Goal: Contribute content: Add original content to the website for others to see

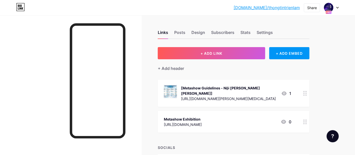
click at [226, 90] on div "[Metashow Guidelines - Nội [PERSON_NAME] [PERSON_NAME]]" at bounding box center [229, 90] width 96 height 11
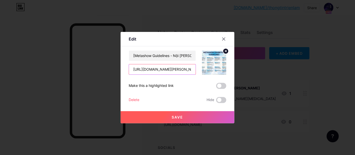
click at [170, 71] on input "[URL][DOMAIN_NAME][PERSON_NAME][MEDICAL_DATA]" at bounding box center [162, 69] width 67 height 10
click at [223, 36] on div at bounding box center [224, 38] width 9 height 9
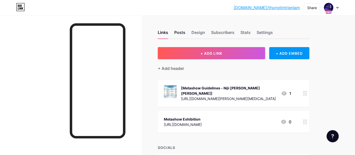
click at [178, 32] on div "Posts" at bounding box center [179, 33] width 11 height 9
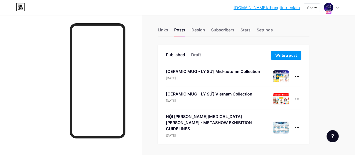
scroll to position [12, 0]
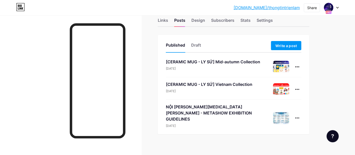
click at [233, 65] on div "[CERAMIC MUG - LY SỨ] Mid-autumn Collection [DATE]" at bounding box center [213, 65] width 94 height 12
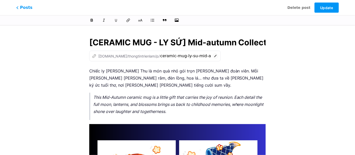
scroll to position [0, 14]
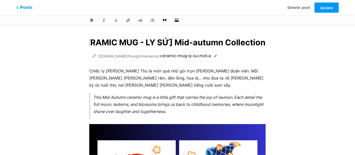
drag, startPoint x: 175, startPoint y: 44, endPoint x: 222, endPoint y: 46, distance: 47.6
click at [222, 46] on input "[CERAMIC MUG - LY SỨ] Mid-autumn Collection" at bounding box center [177, 42] width 177 height 12
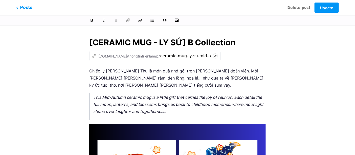
scroll to position [0, 0]
type input "[CERAMIC MUG - LY SỨ] [PERSON_NAME] Collection"
click at [236, 103] on em "This Mid-Autumn ceramic mug is a little gift that carries the joy of reunion. E…" at bounding box center [179, 104] width 172 height 19
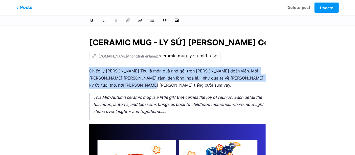
drag, startPoint x: 120, startPoint y: 85, endPoint x: 89, endPoint y: 70, distance: 34.6
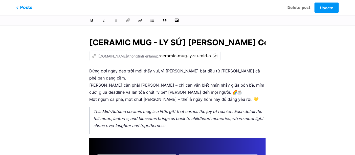
click at [154, 78] on p "Đừng đợi ngày đẹp trời mới thấy vui, vì [PERSON_NAME] bắt đầu từ [PERSON_NAME] …" at bounding box center [177, 84] width 177 height 35
click at [208, 85] on p "Đừng đợi ngày đẹp trời mới thấy vui, vì [PERSON_NAME] bắt đầu từ [PERSON_NAME] …" at bounding box center [177, 84] width 177 height 35
drag, startPoint x: 166, startPoint y: 92, endPoint x: 188, endPoint y: 92, distance: 21.5
click at [166, 92] on p "Đừng đợi ngày đẹp trời mới thấy vui, vì [PERSON_NAME] bắt đầu từ [PERSON_NAME] …" at bounding box center [177, 84] width 177 height 35
click at [244, 91] on p "Đừng đợi ngày đẹp trời mới thấy vui, vì [PERSON_NAME] bắt đầu từ [PERSON_NAME] …" at bounding box center [177, 84] width 177 height 35
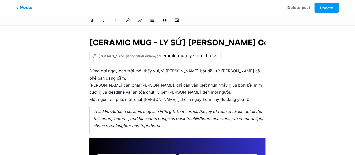
click at [163, 93] on p "Đừng đợi ngày đẹp trời mới thấy vui, vì [PERSON_NAME] bắt đầu từ [PERSON_NAME] …" at bounding box center [177, 84] width 177 height 35
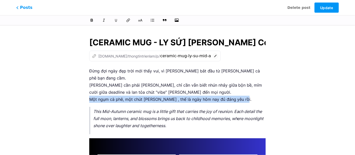
drag, startPoint x: 245, startPoint y: 93, endPoint x: 90, endPoint y: 93, distance: 154.7
click at [90, 93] on p "Đừng đợi ngày đẹp trời mới thấy vui, vì [PERSON_NAME] bắt đầu từ [PERSON_NAME] …" at bounding box center [177, 84] width 177 height 35
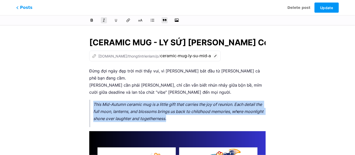
drag, startPoint x: 191, startPoint y: 112, endPoint x: 93, endPoint y: 96, distance: 99.0
click at [93, 101] on p "This Mid-Autumn ceramic mug is a little gift that carries the joy of reunion. E…" at bounding box center [179, 111] width 172 height 21
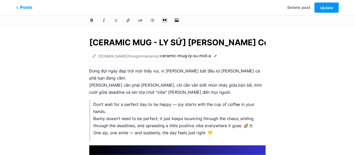
click at [174, 101] on p "Don’t wait for a perfect day to be happy — joy starts with the cup of coffee in…" at bounding box center [179, 118] width 172 height 35
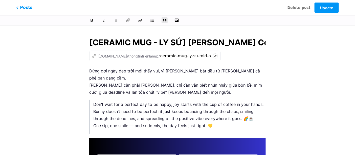
click at [158, 106] on p "Don’t wait for a perfect day to be happy, joy starts with the cup of coffee in …" at bounding box center [179, 115] width 172 height 28
click at [250, 111] on p "Don’t wait for a perfect day to be happy, joy starts with the cup of coffee in …" at bounding box center [179, 115] width 172 height 28
click at [131, 119] on p "Don’t wait for a perfect day to be happy, joy starts with the cup of coffee in …" at bounding box center [179, 115] width 172 height 28
click at [212, 121] on p "Don’t wait for a perfect day to be happy, joy starts with the cup of coffee in …" at bounding box center [179, 115] width 172 height 28
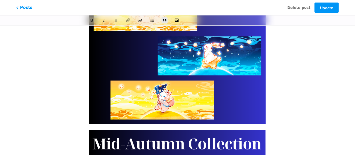
scroll to position [473, 0]
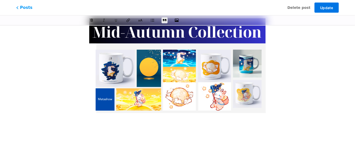
click at [323, 11] on button "Update" at bounding box center [327, 8] width 24 height 10
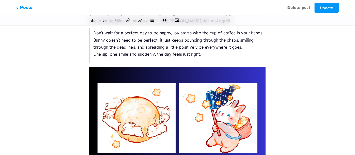
scroll to position [0, 0]
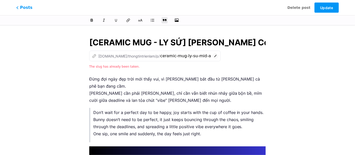
click at [119, 67] on span "The slug has already been taken." at bounding box center [114, 67] width 51 height 4
click at [144, 67] on div "The slug has already been taken." at bounding box center [177, 66] width 177 height 6
click at [144, 91] on p "Đừng đợi ngày đẹp trời mới thấy vui, vì [PERSON_NAME] bắt đầu từ [PERSON_NAME] …" at bounding box center [177, 89] width 177 height 28
click at [319, 8] on button "Update" at bounding box center [327, 8] width 24 height 10
click at [122, 67] on span "The slug has already been taken." at bounding box center [114, 67] width 51 height 4
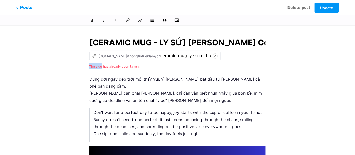
drag, startPoint x: 101, startPoint y: 67, endPoint x: 76, endPoint y: 64, distance: 24.8
drag, startPoint x: 144, startPoint y: 69, endPoint x: 73, endPoint y: 67, distance: 70.2
copy span "The slug has already been taken."
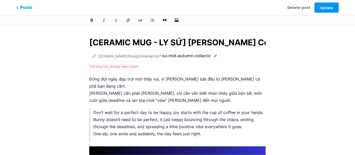
scroll to position [0, 35]
click at [213, 56] on icon at bounding box center [215, 55] width 5 height 5
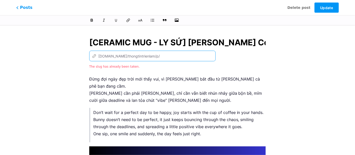
scroll to position [0, 0]
type input "bunny-vibing-collection"
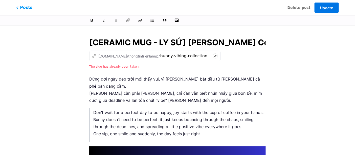
click at [327, 10] on button "Update" at bounding box center [327, 8] width 24 height 10
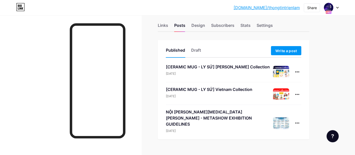
scroll to position [9, 0]
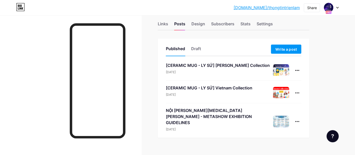
click at [219, 71] on div "[DATE]" at bounding box center [218, 72] width 104 height 5
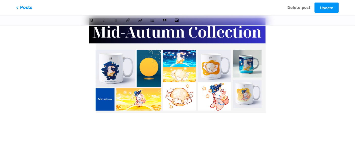
click at [178, 82] on img at bounding box center [177, 67] width 177 height 99
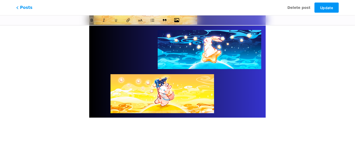
click at [177, 21] on icon "button" at bounding box center [176, 20] width 5 height 4
click at [0, 0] on input "file" at bounding box center [0, 0] width 0 height 0
click at [143, 124] on p at bounding box center [177, 127] width 177 height 7
click at [176, 22] on icon "button" at bounding box center [176, 20] width 5 height 4
click at [0, 0] on input "file" at bounding box center [0, 0] width 0 height 0
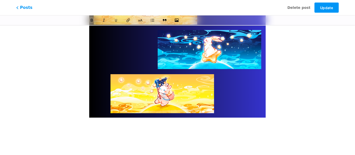
click at [179, 21] on icon "button" at bounding box center [176, 20] width 5 height 4
click at [0, 0] on input "file" at bounding box center [0, 0] width 0 height 0
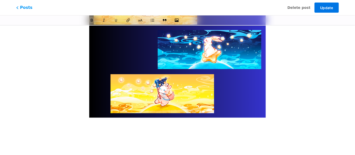
click at [322, 9] on span "Update" at bounding box center [327, 8] width 13 height 4
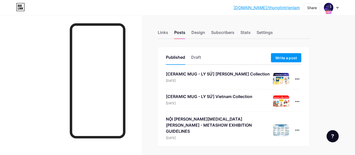
click at [262, 78] on div "[DATE]" at bounding box center [218, 80] width 104 height 5
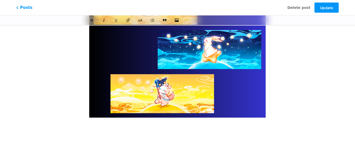
click at [177, 22] on icon "button" at bounding box center [176, 20] width 5 height 5
click at [0, 0] on input "file" at bounding box center [0, 0] width 0 height 0
click at [177, 18] on icon "button" at bounding box center [176, 20] width 5 height 5
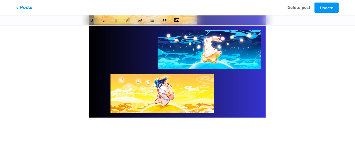
click at [0, 0] on input "file" at bounding box center [0, 0] width 0 height 0
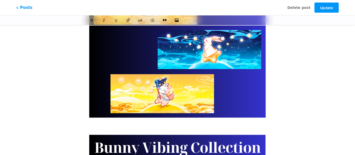
click at [169, 124] on p at bounding box center [177, 127] width 177 height 7
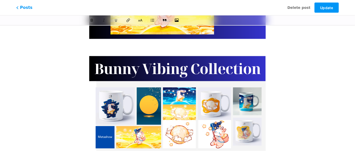
scroll to position [445, 0]
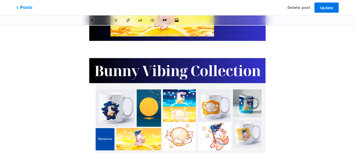
click at [329, 11] on button "Update" at bounding box center [327, 8] width 24 height 10
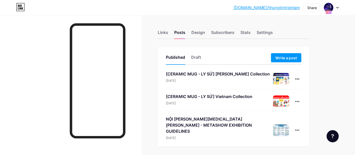
click at [281, 78] on img at bounding box center [281, 79] width 16 height 12
click at [294, 79] on div at bounding box center [298, 79] width 8 height 8
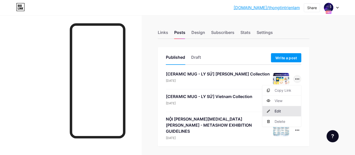
click at [287, 109] on li "Edit" at bounding box center [282, 111] width 39 height 10
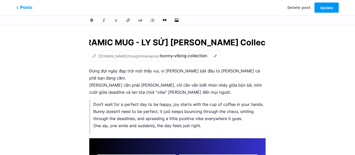
click at [169, 83] on p "Đừng đợi ngày đẹp trời mới thấy vui, vì [PERSON_NAME] bắt đầu từ [PERSON_NAME] …" at bounding box center [177, 81] width 177 height 28
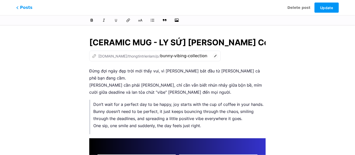
click at [175, 101] on p "Don’t wait for a perfect day to be happy, joy starts with the cup of coffee in …" at bounding box center [179, 115] width 172 height 28
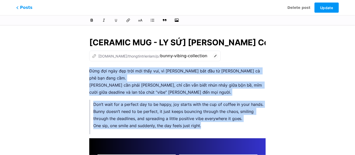
drag, startPoint x: 205, startPoint y: 118, endPoint x: 88, endPoint y: 72, distance: 125.7
copy div "Đừng đợi ngày đẹp trời mới thấy vui, vì [PERSON_NAME] bắt đầu từ [PERSON_NAME] …"
click at [300, 7] on span "Delete post" at bounding box center [299, 7] width 23 height 5
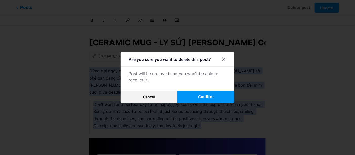
click at [216, 97] on button "Confirm" at bounding box center [206, 97] width 57 height 12
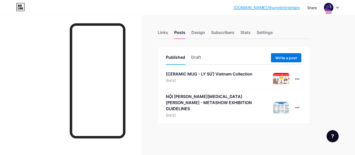
click at [284, 56] on span "Write a post" at bounding box center [287, 58] width 22 height 4
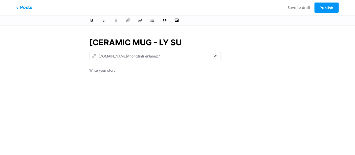
type input "[CERAMIC MUG - LY SƯ"
type input "ceramic-mug"
type input "[CERAMIC MUG - LY SỨ]"
type input "ceramic-mug-ly-su"
type input "[CERAMIC MUG - LY SỨ] Bun"
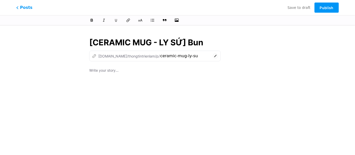
type input "ceramic-mug-ly-su-b"
type input "[CERAMIC MUG - LY SỨ] Buny"
type input "ceramic-mug-ly-su-bu"
type input "[CERAMIC MUG - LY SỨ] Bunny"
type input "ceramic-mug-ly-su-buny"
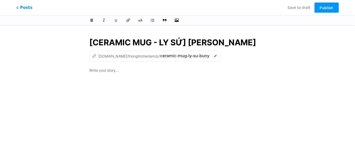
type input "[CERAMIC MUG - LY SỨ] [PERSON_NAME]"
type input "ceramic-mug-ly-su-bunny"
type input "[CERAMIC MUG - LY SỨ] [PERSON_NAME]"
type input "ceramic-mug-ly-su-bunny-vi"
type input "[CERAMIC MUG - LY SỨ] [PERSON_NAME]"
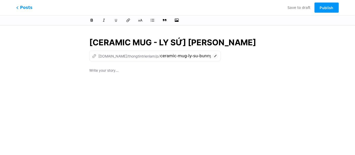
type input "ceramic-mug-ly-su-bunny-vibing-c"
type input "[CERAMIC MUG - LY SỨ] [PERSON_NAME] Col"
type input "ceramic-mug-ly-su-bunny-vibing-clo"
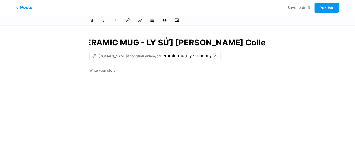
scroll to position [0, 18]
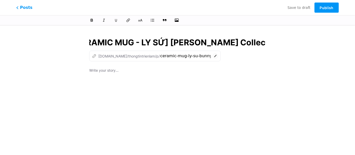
type input "[CERAMIC MUG - LY SỨ] [PERSON_NAME] Collection"
type input "ceramic-mug-ly-su-bunny-vibing-collection"
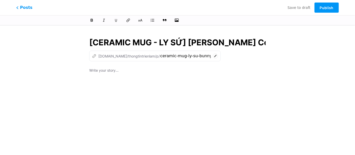
click at [92, 70] on p at bounding box center [177, 70] width 177 height 7
paste div
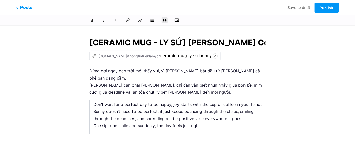
click at [121, 146] on div "Đừng đợi ngày đẹp trời mới thấy vui, vì [PERSON_NAME] bắt đầu từ [PERSON_NAME] …" at bounding box center [177, 130] width 177 height 127
click at [90, 140] on div "Đừng đợi ngày đẹp trời mới thấy vui, vì [PERSON_NAME] bắt đầu từ [PERSON_NAME] …" at bounding box center [177, 130] width 177 height 127
click at [177, 19] on icon "button" at bounding box center [176, 20] width 5 height 5
click at [0, 0] on input "file" at bounding box center [0, 0] width 0 height 0
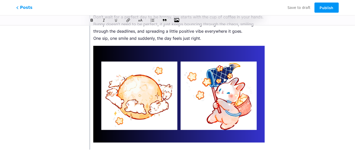
scroll to position [55, 0]
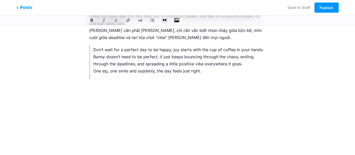
click at [99, 59] on p "Don’t wait for a perfect day to be happy, joy starts with the cup of coffee in …" at bounding box center [179, 60] width 172 height 28
click at [166, 20] on icon at bounding box center [165, 20] width 5 height 3
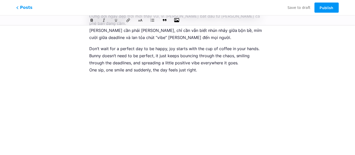
click at [207, 65] on p "Don’t wait for a perfect day to be happy, joy starts with the cup of coffee in …" at bounding box center [177, 59] width 177 height 28
click at [90, 45] on p "Don’t wait for a perfect day to be happy, joy starts with the cup of coffee in …" at bounding box center [177, 59] width 177 height 28
click at [165, 19] on icon at bounding box center [164, 20] width 5 height 5
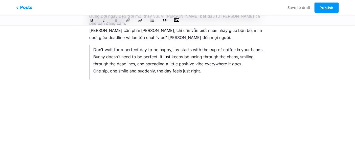
click at [97, 84] on p at bounding box center [177, 87] width 177 height 7
click at [178, 22] on icon "button" at bounding box center [176, 20] width 5 height 4
click at [0, 0] on input "file" at bounding box center [0, 0] width 0 height 0
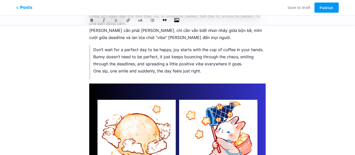
click at [176, 22] on icon "button" at bounding box center [176, 20] width 5 height 4
click at [0, 0] on input "file" at bounding box center [0, 0] width 0 height 0
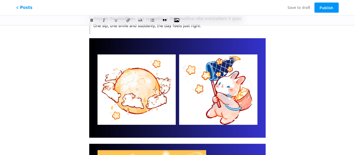
click at [177, 22] on icon "button" at bounding box center [176, 20] width 5 height 4
click at [0, 0] on input "file" at bounding box center [0, 0] width 0 height 0
click at [177, 20] on span "button" at bounding box center [177, 20] width 6 height 6
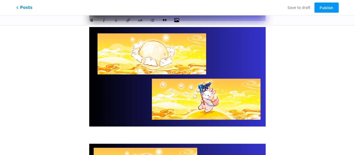
click at [177, 20] on icon "button" at bounding box center [176, 20] width 5 height 5
click at [0, 0] on input "file" at bounding box center [0, 0] width 0 height 0
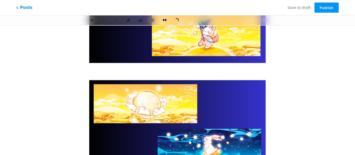
scroll to position [379, 0]
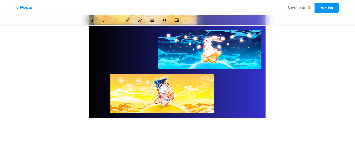
click at [137, 124] on p at bounding box center [177, 127] width 177 height 7
click at [177, 22] on icon "button" at bounding box center [176, 20] width 5 height 5
click at [0, 0] on input "file" at bounding box center [0, 0] width 0 height 0
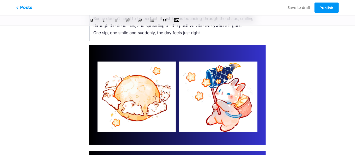
scroll to position [0, 0]
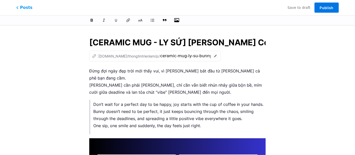
click at [321, 10] on button "Publish" at bounding box center [327, 8] width 24 height 10
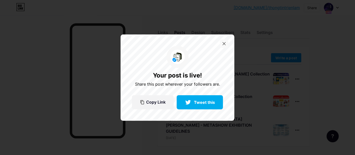
click at [223, 46] on div at bounding box center [224, 43] width 8 height 8
